Goal: Task Accomplishment & Management: Use online tool/utility

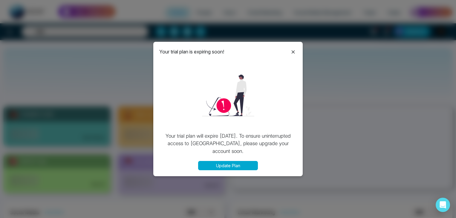
select select "*"
drag, startPoint x: 0, startPoint y: 0, endPoint x: 292, endPoint y: 54, distance: 297.0
click at [292, 54] on icon at bounding box center [292, 51] width 7 height 7
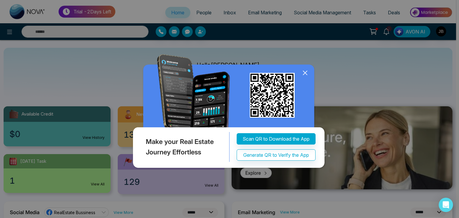
click at [304, 72] on icon at bounding box center [305, 73] width 4 height 4
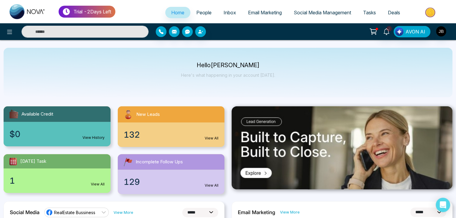
click at [334, 13] on span "Social Media Management" at bounding box center [322, 13] width 57 height 6
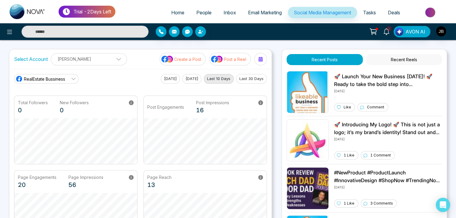
click at [74, 78] on icon at bounding box center [73, 78] width 5 height 5
click at [49, 105] on span "[PERSON_NAME]" at bounding box center [51, 105] width 48 height 7
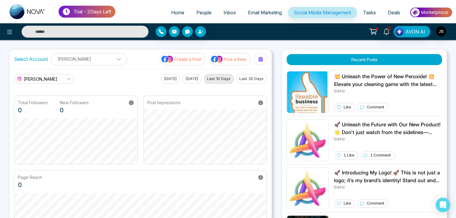
click at [69, 77] on icon at bounding box center [68, 78] width 5 height 5
click at [44, 93] on span "RealEstate Bussiness" at bounding box center [48, 95] width 43 height 7
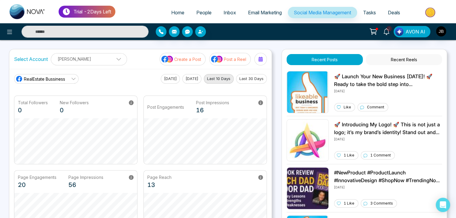
click at [177, 59] on p "Create a Post" at bounding box center [187, 59] width 27 height 6
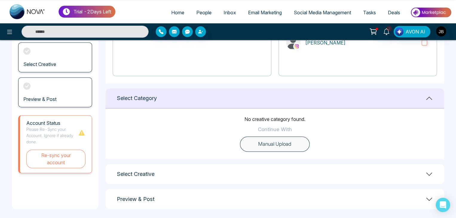
scroll to position [110, 0]
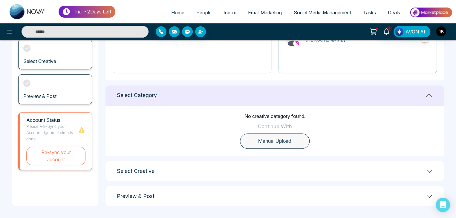
click at [272, 142] on button "Manual Upload" at bounding box center [275, 141] width 70 height 16
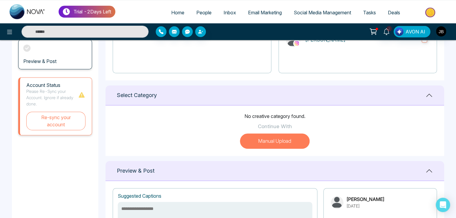
click at [272, 138] on button "Manual Upload" at bounding box center [275, 141] width 70 height 16
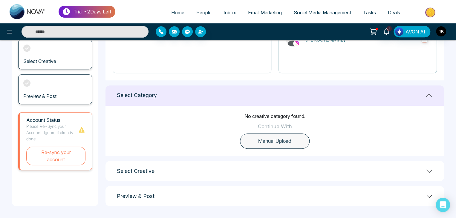
click at [272, 138] on button "Manual Upload" at bounding box center [275, 141] width 70 height 16
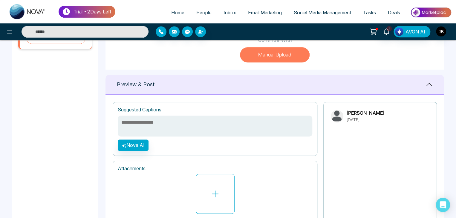
scroll to position [230, 0]
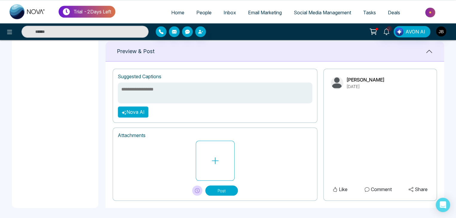
click at [136, 114] on button "Nova AI" at bounding box center [133, 111] width 31 height 11
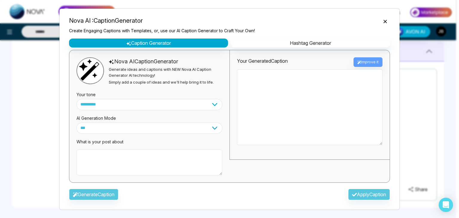
click at [102, 158] on textarea at bounding box center [149, 163] width 146 height 26
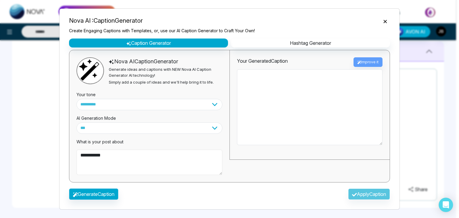
type textarea "**********"
click at [104, 195] on button "Generate Caption" at bounding box center [93, 193] width 49 height 11
type textarea "**********"
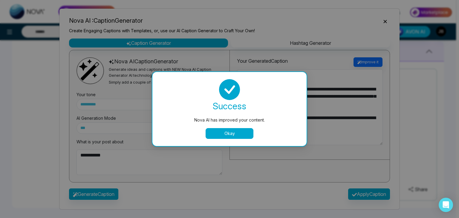
click at [229, 132] on button "Okay" at bounding box center [229, 133] width 48 height 11
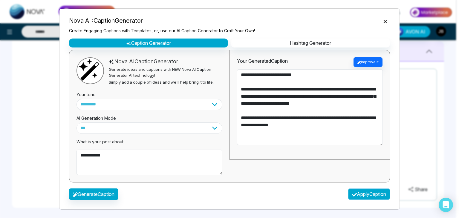
click at [361, 194] on button "Apply Caption" at bounding box center [369, 193] width 42 height 11
type textarea "**********"
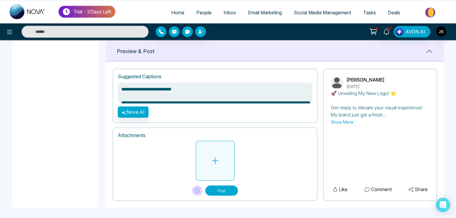
click at [208, 164] on button at bounding box center [215, 161] width 39 height 40
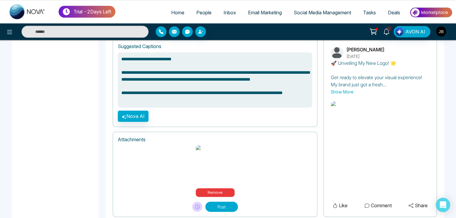
scroll to position [274, 0]
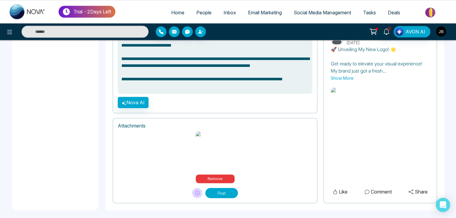
click at [215, 189] on button "Post" at bounding box center [221, 193] width 33 height 10
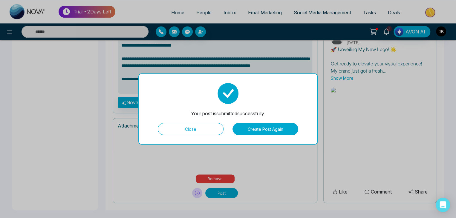
click at [252, 128] on button "Create Post Again" at bounding box center [265, 129] width 66 height 12
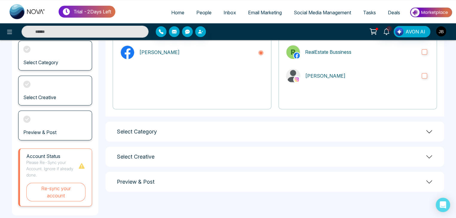
scroll to position [84, 0]
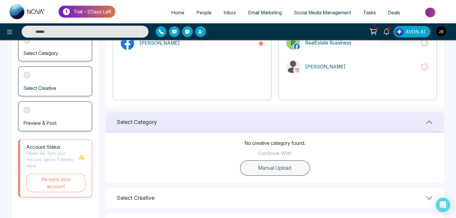
click at [274, 168] on button "Manual Upload" at bounding box center [275, 168] width 70 height 16
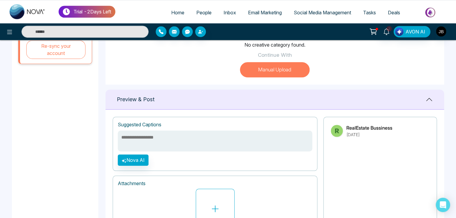
scroll to position [183, 0]
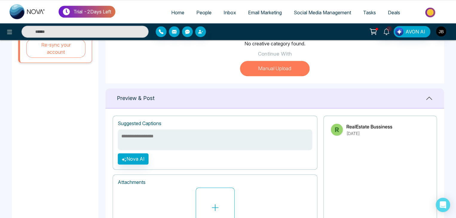
click at [143, 138] on textarea at bounding box center [215, 139] width 194 height 21
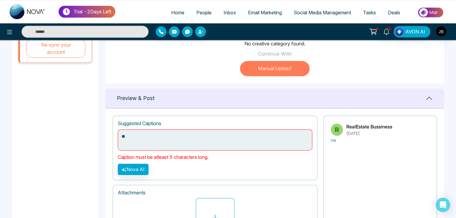
type textarea "*"
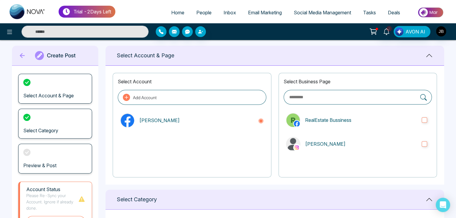
scroll to position [5, 0]
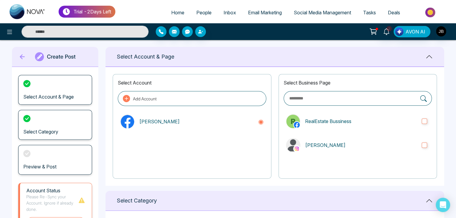
type textarea "*"
click at [20, 55] on icon at bounding box center [22, 57] width 9 height 12
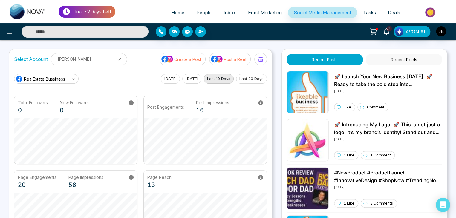
click at [68, 75] on link "RealEstate Bussiness" at bounding box center [46, 79] width 65 height 10
click at [49, 108] on span "[PERSON_NAME]" at bounding box center [51, 105] width 48 height 7
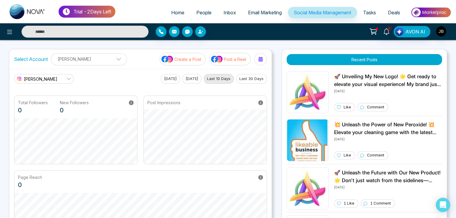
click at [55, 76] on link "[PERSON_NAME]" at bounding box center [44, 79] width 60 height 10
click at [48, 94] on span "RealEstate Bussiness" at bounding box center [48, 95] width 43 height 7
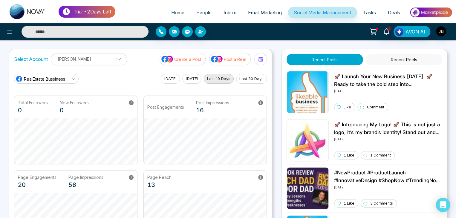
click at [188, 58] on p "Create a Post" at bounding box center [187, 59] width 27 height 6
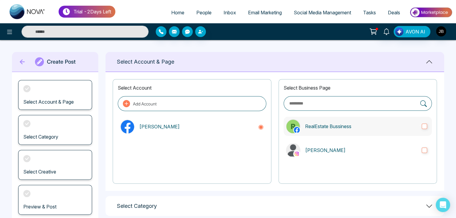
click at [427, 125] on label "RealEstate Bussiness" at bounding box center [357, 126] width 148 height 19
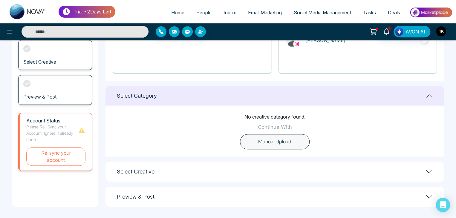
scroll to position [110, 0]
click at [259, 144] on button "Manual Upload" at bounding box center [275, 141] width 70 height 16
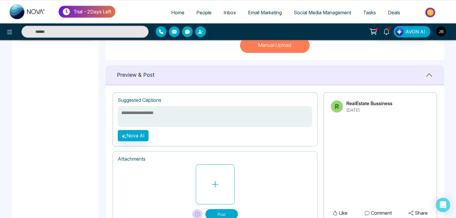
scroll to position [210, 0]
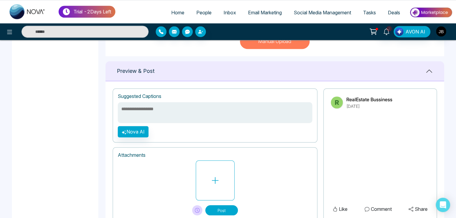
click at [170, 112] on textarea at bounding box center [215, 112] width 194 height 21
click at [154, 108] on textarea at bounding box center [215, 112] width 194 height 21
type textarea "**********"
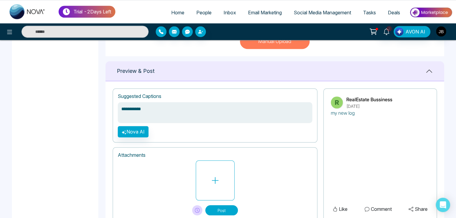
type textarea "**********"
click at [124, 134] on button "Nova AI" at bounding box center [133, 131] width 31 height 11
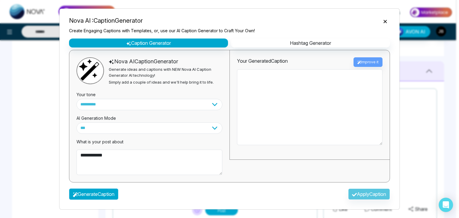
click at [111, 196] on button "Generate Caption" at bounding box center [93, 193] width 49 height 11
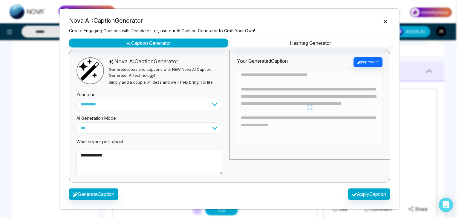
type textarea "**********"
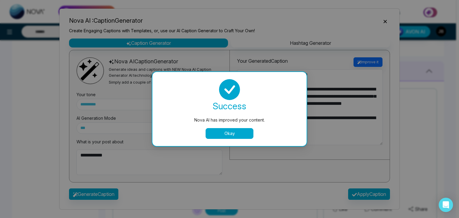
click at [233, 133] on button "Okay" at bounding box center [229, 133] width 48 height 11
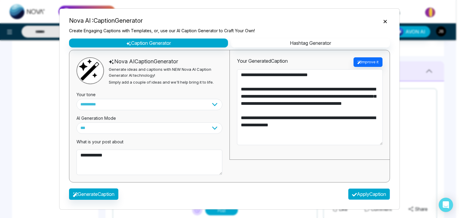
click at [358, 194] on button "Apply Caption" at bounding box center [369, 193] width 42 height 11
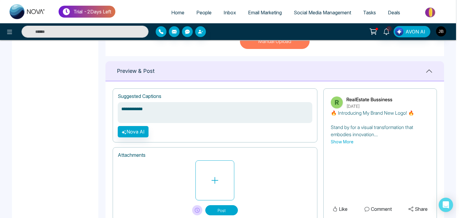
type textarea "**********"
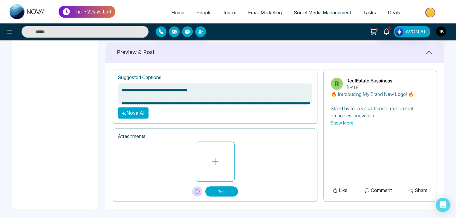
scroll to position [231, 0]
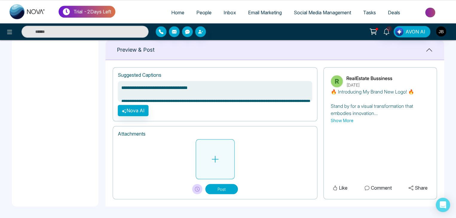
click at [219, 158] on icon at bounding box center [215, 159] width 9 height 9
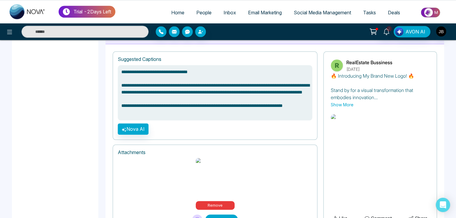
scroll to position [274, 0]
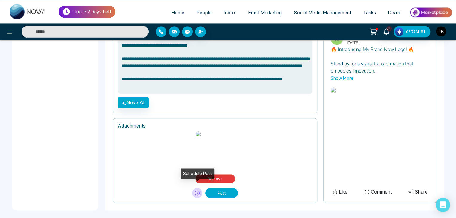
click at [194, 188] on button at bounding box center [197, 193] width 10 height 10
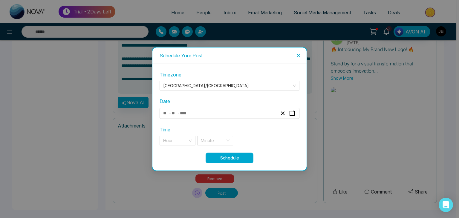
click at [176, 111] on input "number" at bounding box center [174, 113] width 6 height 8
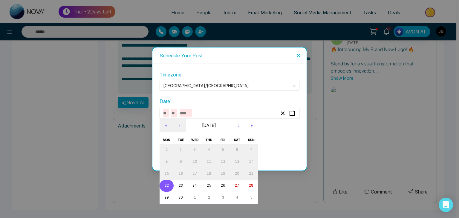
click at [168, 187] on abbr "22" at bounding box center [167, 185] width 4 height 4
type input "*"
type input "**"
type input "****"
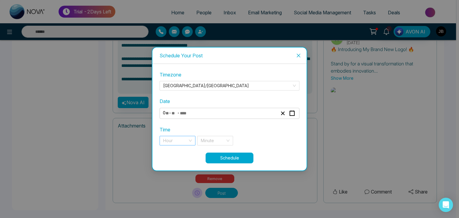
click at [188, 140] on div "Hour" at bounding box center [177, 141] width 36 height 10
click at [172, 149] on div "9 pm" at bounding box center [177, 152] width 29 height 7
click at [218, 139] on input "search" at bounding box center [213, 140] width 24 height 9
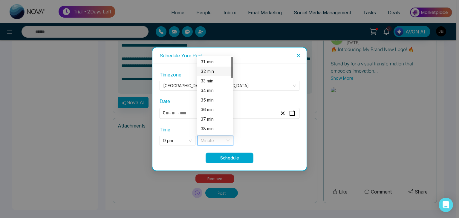
click at [212, 69] on div "32 min" at bounding box center [215, 71] width 29 height 7
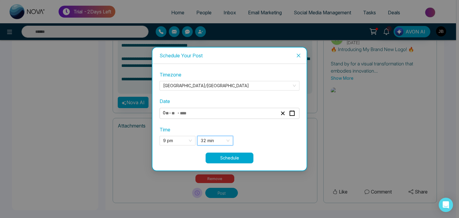
click at [226, 139] on span "32 min" at bounding box center [215, 140] width 29 height 9
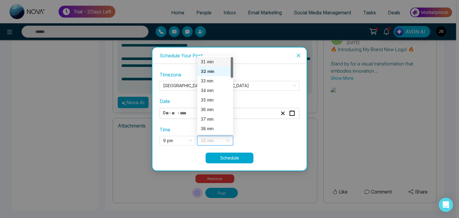
click at [208, 64] on div "31 min" at bounding box center [215, 62] width 29 height 7
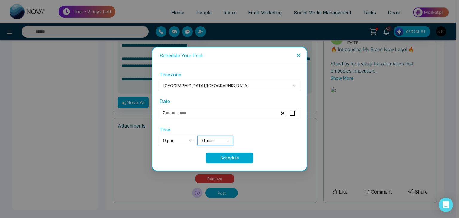
click at [225, 158] on button "Schedule" at bounding box center [229, 158] width 48 height 11
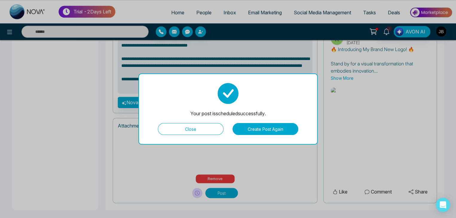
click at [259, 129] on button "Create Post Again" at bounding box center [265, 129] width 66 height 12
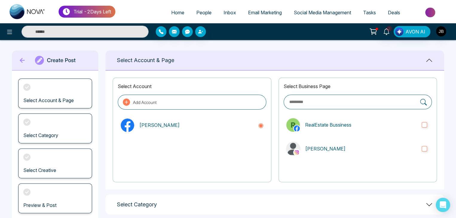
scroll to position [0, 0]
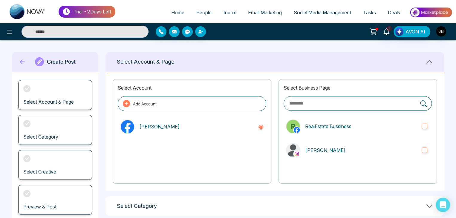
click at [25, 64] on icon at bounding box center [22, 62] width 9 height 12
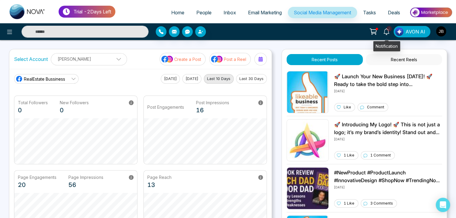
click at [386, 30] on icon at bounding box center [386, 31] width 7 height 7
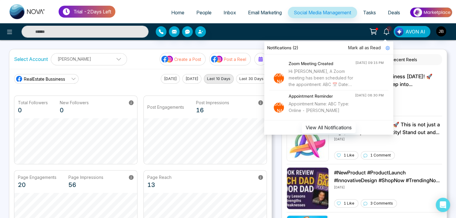
click at [331, 35] on div "2 Notifications (2) Mark all as Read Ja Zoom Meeting Created Hi [PERSON_NAME], …" at bounding box center [360, 31] width 183 height 11
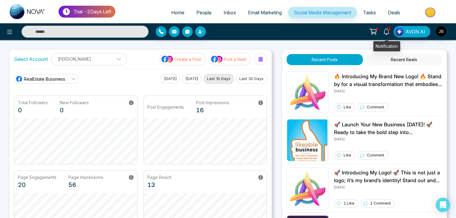
click at [386, 32] on icon at bounding box center [386, 31] width 7 height 7
click at [334, 35] on div "2 Notifications (2) Mark all as Read Ja Zoom Meeting Created Hi [PERSON_NAME], …" at bounding box center [360, 31] width 183 height 11
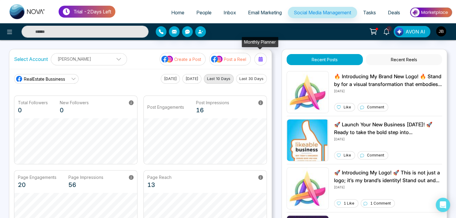
click at [259, 59] on icon at bounding box center [260, 59] width 4 height 5
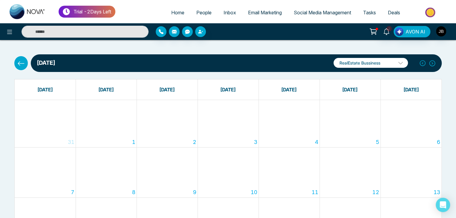
click at [21, 63] on icon at bounding box center [21, 63] width 7 height 4
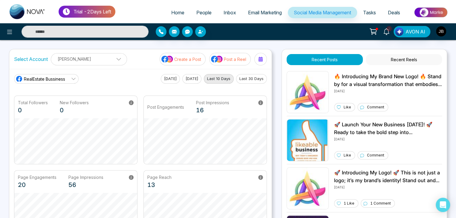
click at [72, 77] on icon at bounding box center [73, 78] width 5 height 5
click at [177, 56] on p "Create a Post" at bounding box center [187, 59] width 27 height 6
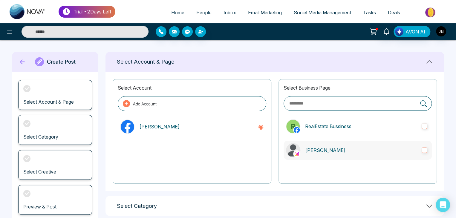
click at [363, 150] on p "[PERSON_NAME]" at bounding box center [361, 150] width 112 height 7
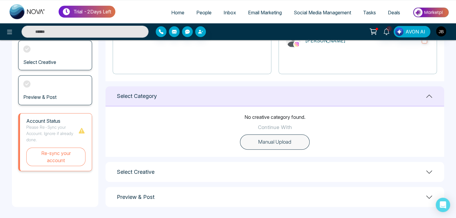
scroll to position [110, 0]
click at [265, 144] on button "Manual Upload" at bounding box center [275, 141] width 70 height 16
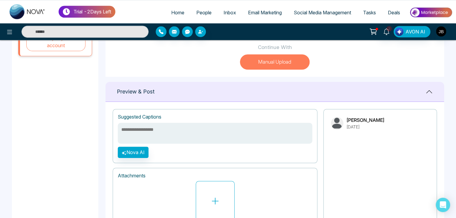
scroll to position [190, 0]
click at [141, 132] on textarea at bounding box center [215, 132] width 194 height 21
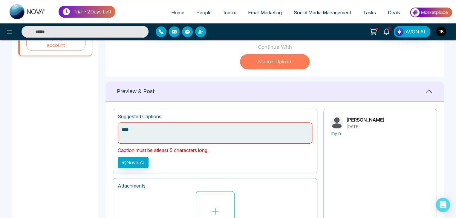
type textarea "*****"
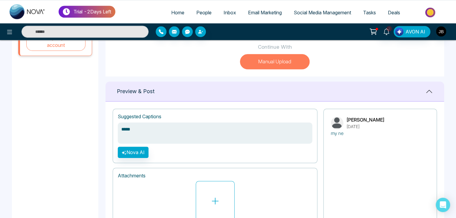
type textarea "*****"
type textarea "******"
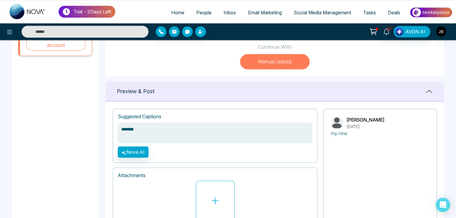
type textarea "********"
type textarea "*********"
type textarea "**********"
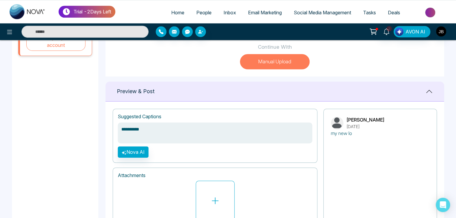
type textarea "**********"
click at [128, 153] on button "Nova AI" at bounding box center [133, 151] width 31 height 11
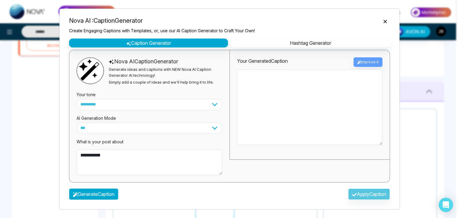
click at [107, 197] on button "Generate Caption" at bounding box center [93, 193] width 49 height 11
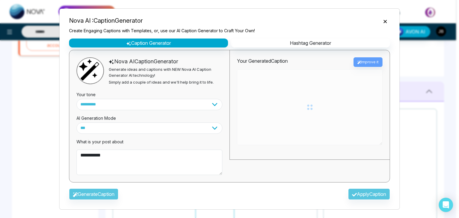
type textarea "**********"
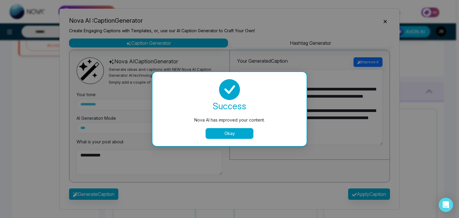
click at [235, 133] on button "Okay" at bounding box center [229, 133] width 48 height 11
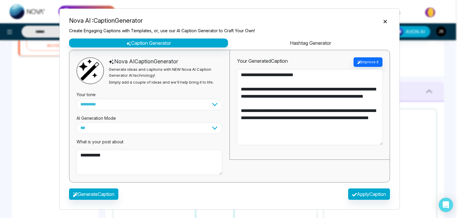
click at [301, 43] on button "Hashtag Generator" at bounding box center [310, 43] width 159 height 9
select select "********"
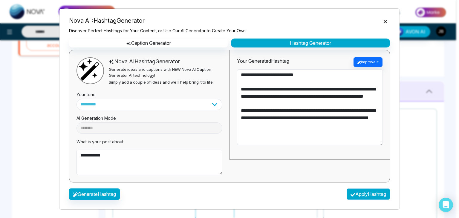
click at [363, 196] on button "Apply Hashtag" at bounding box center [367, 193] width 43 height 11
type textarea "**********"
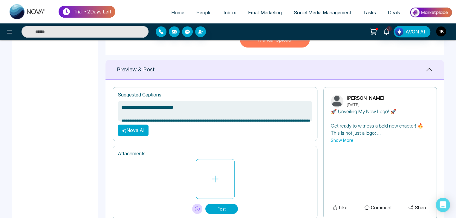
scroll to position [230, 0]
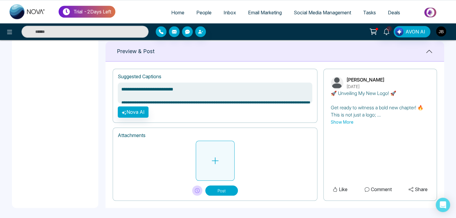
click at [210, 153] on button at bounding box center [215, 161] width 39 height 40
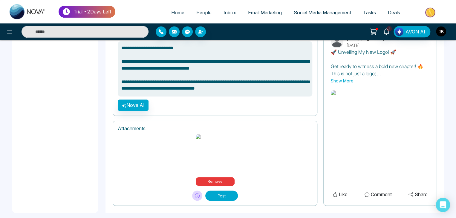
scroll to position [274, 0]
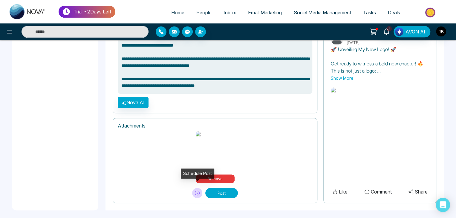
click at [196, 191] on icon at bounding box center [197, 193] width 5 height 5
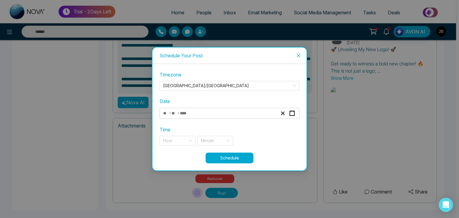
click at [190, 110] on input "number" at bounding box center [185, 113] width 13 height 8
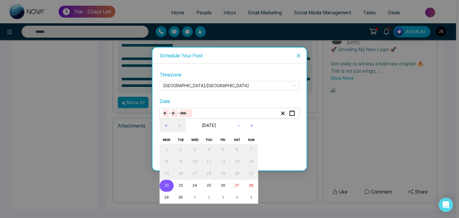
click at [170, 190] on button "22" at bounding box center [166, 186] width 14 height 12
type input "*"
type input "**"
type input "****"
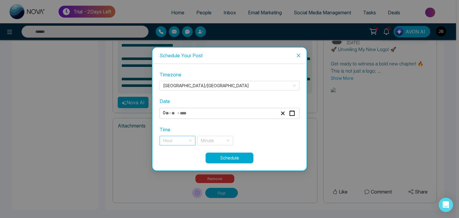
click at [164, 137] on input "search" at bounding box center [175, 140] width 24 height 9
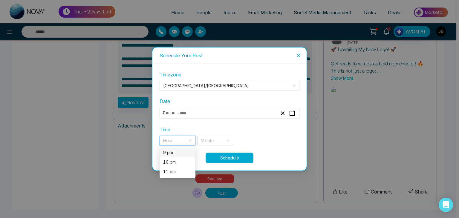
click at [172, 153] on div "9 pm" at bounding box center [177, 152] width 29 height 7
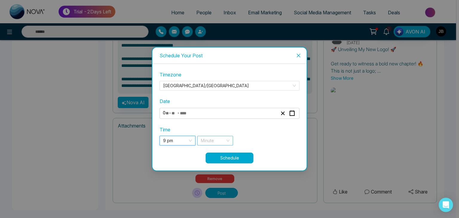
click at [227, 140] on div "Minute" at bounding box center [215, 141] width 36 height 10
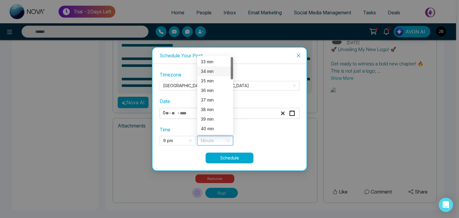
click at [211, 72] on div "34 min" at bounding box center [215, 71] width 29 height 7
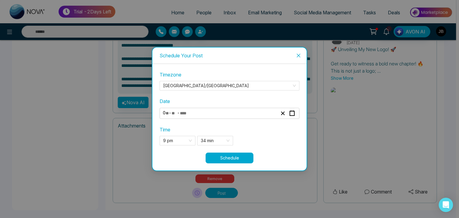
click at [228, 157] on button "Schedule" at bounding box center [229, 158] width 48 height 11
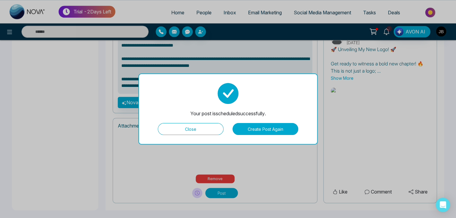
click at [268, 127] on button "Create Post Again" at bounding box center [265, 129] width 66 height 12
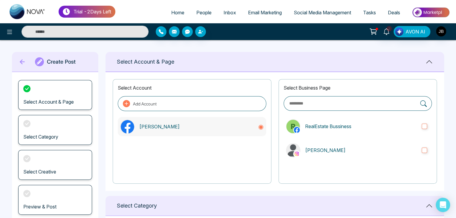
scroll to position [0, 0]
click at [20, 61] on icon at bounding box center [22, 61] width 5 height 5
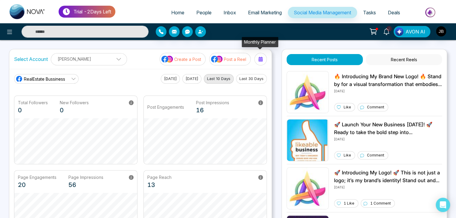
click at [260, 57] on icon at bounding box center [260, 59] width 5 height 5
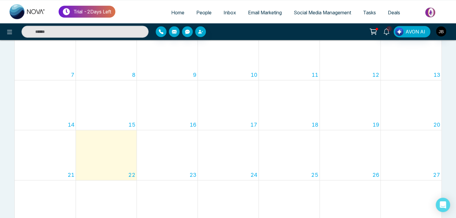
scroll to position [99, 0]
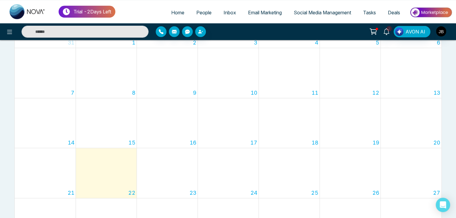
click at [120, 173] on div "22" at bounding box center [106, 173] width 61 height 50
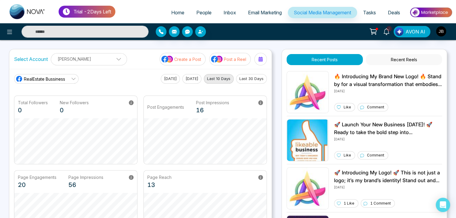
click at [257, 61] on div at bounding box center [261, 59] width 10 height 10
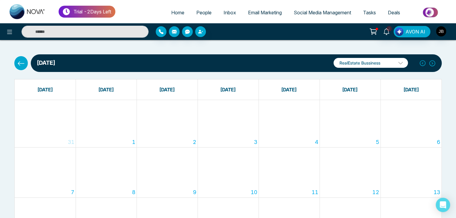
click at [393, 58] on p "RealEstate Bussiness" at bounding box center [370, 63] width 74 height 10
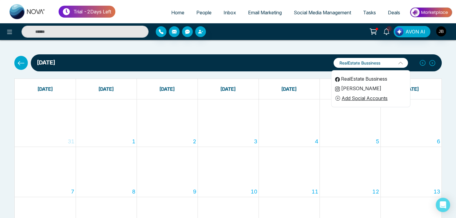
click at [348, 87] on li "[PERSON_NAME]" at bounding box center [370, 89] width 79 height 10
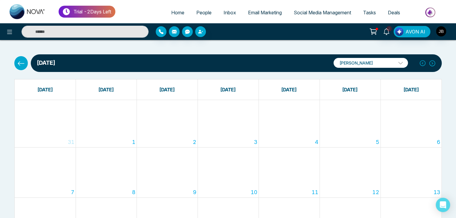
click at [16, 60] on button at bounding box center [20, 63] width 13 height 14
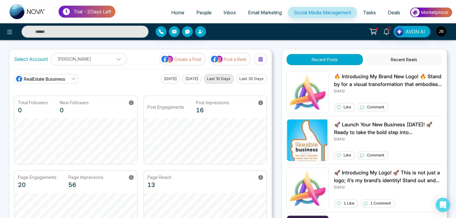
click at [72, 78] on icon at bounding box center [73, 78] width 5 height 5
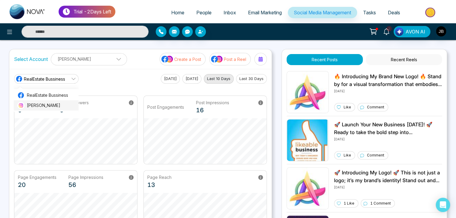
click at [53, 103] on span "[PERSON_NAME]" at bounding box center [51, 105] width 48 height 7
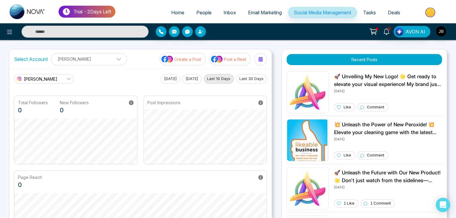
click at [338, 56] on button "Recent Posts" at bounding box center [363, 59] width 155 height 11
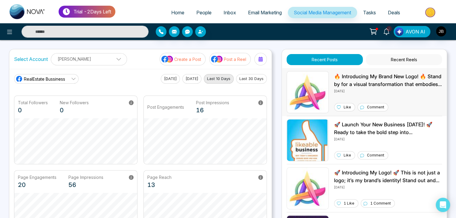
click at [357, 77] on p "🔥 Introducing My Brand New Logo! 🔥 Stand by for a visual transformation that em…" at bounding box center [388, 80] width 108 height 15
click at [72, 76] on link "RealEstate Bussiness" at bounding box center [46, 79] width 65 height 10
click at [37, 108] on span "Jayesh" at bounding box center [51, 105] width 48 height 7
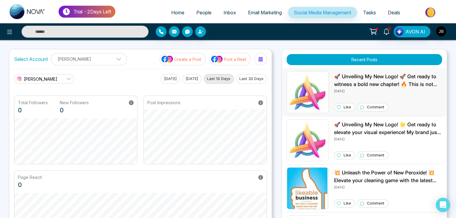
click at [344, 107] on p "Like" at bounding box center [346, 107] width 7 height 5
click at [173, 10] on span "Home" at bounding box center [177, 13] width 13 height 6
select select "*"
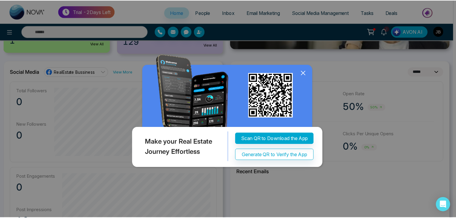
scroll to position [159, 0]
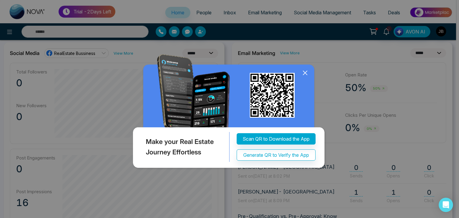
click at [304, 70] on icon at bounding box center [304, 72] width 9 height 9
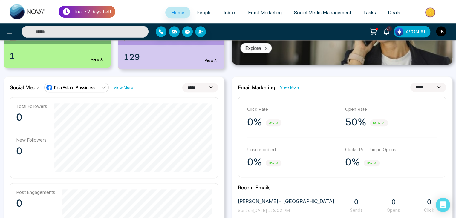
scroll to position [119, 0]
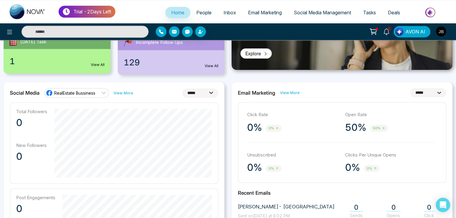
click at [210, 90] on select "**********" at bounding box center [200, 92] width 36 height 9
click at [182, 88] on select "**********" at bounding box center [200, 92] width 36 height 9
click at [211, 93] on select "**********" at bounding box center [200, 92] width 36 height 9
select select "*"
click at [182, 88] on select "**********" at bounding box center [200, 92] width 36 height 9
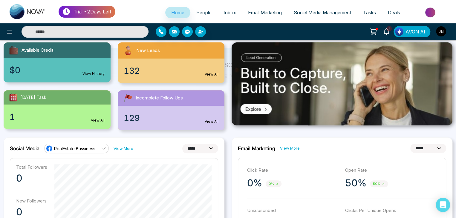
scroll to position [42, 0]
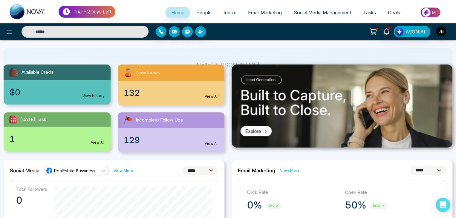
click at [105, 170] on icon at bounding box center [104, 171] width 4 height 2
click at [123, 171] on link "View More" at bounding box center [123, 171] width 20 height 6
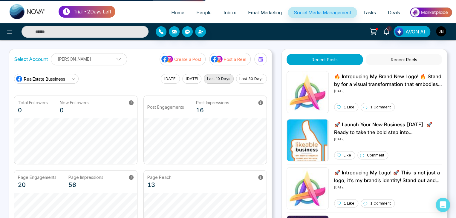
select select "*"
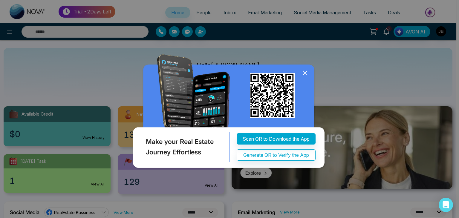
click at [306, 72] on icon at bounding box center [304, 72] width 9 height 9
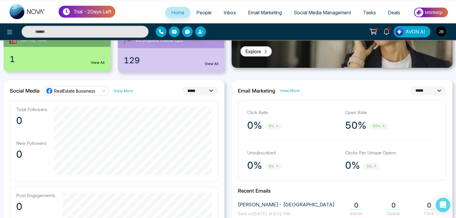
scroll to position [139, 0]
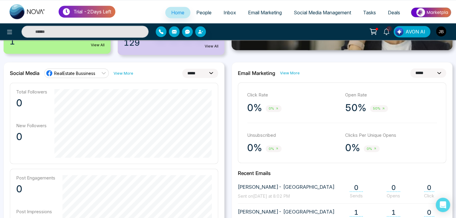
click at [428, 73] on select "**********" at bounding box center [428, 72] width 36 height 9
select select "*"
click at [410, 68] on select "**********" at bounding box center [428, 72] width 36 height 9
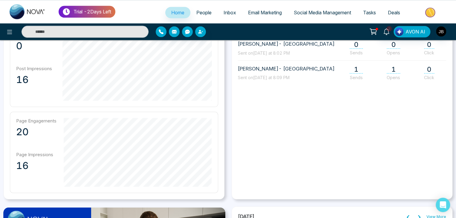
scroll to position [279, 0]
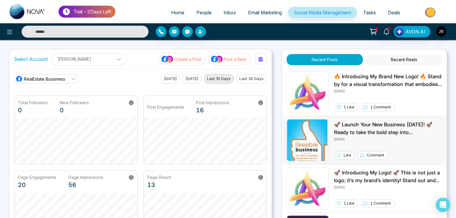
click at [363, 138] on p "[DATE]" at bounding box center [388, 138] width 108 height 5
click at [74, 78] on icon at bounding box center [73, 78] width 5 height 5
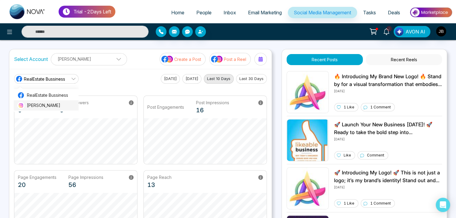
click at [40, 106] on span "[PERSON_NAME]" at bounding box center [51, 105] width 48 height 7
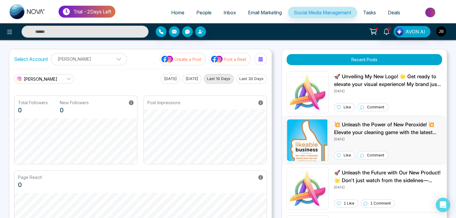
click at [357, 143] on div "💥 Unleash the Power of New Peroxide! 💥 Elevate your cleaning game with the late…" at bounding box center [388, 140] width 108 height 42
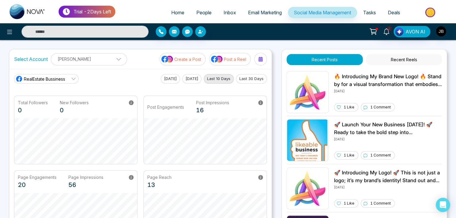
click at [167, 78] on button "[DATE]" at bounding box center [170, 79] width 19 height 10
click at [176, 11] on span "Home" at bounding box center [177, 13] width 13 height 6
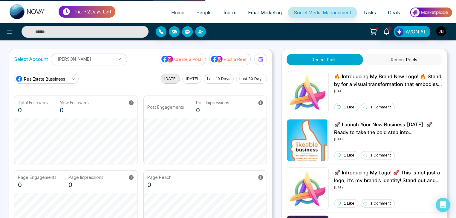
select select "*"
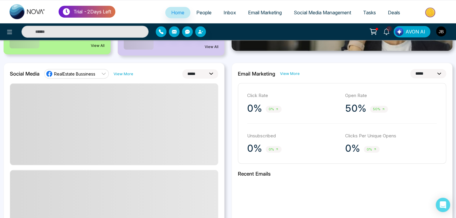
scroll to position [139, 0]
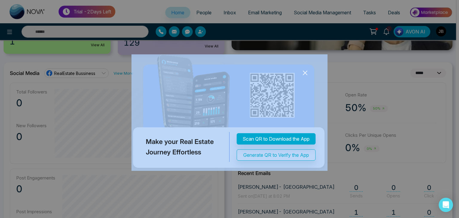
click at [305, 74] on icon at bounding box center [304, 72] width 9 height 9
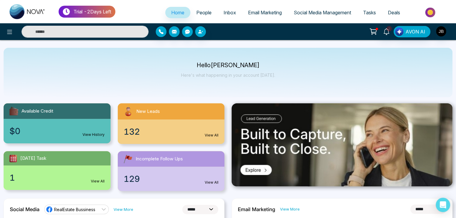
scroll to position [0, 0]
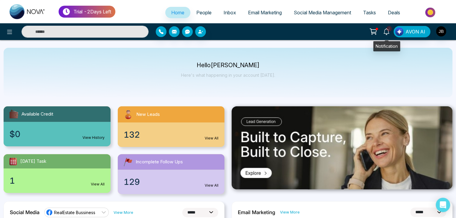
click at [386, 30] on icon at bounding box center [386, 31] width 7 height 7
click at [187, 61] on div "Hello Jayesh Satish Badgujar Here's what happening in your account today." at bounding box center [228, 73] width 449 height 50
